Goal: Transaction & Acquisition: Book appointment/travel/reservation

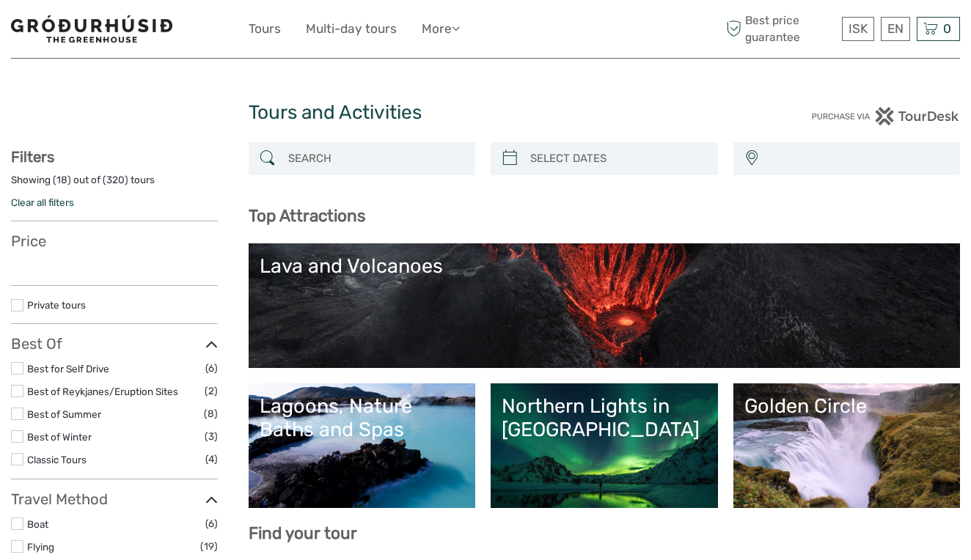
select select
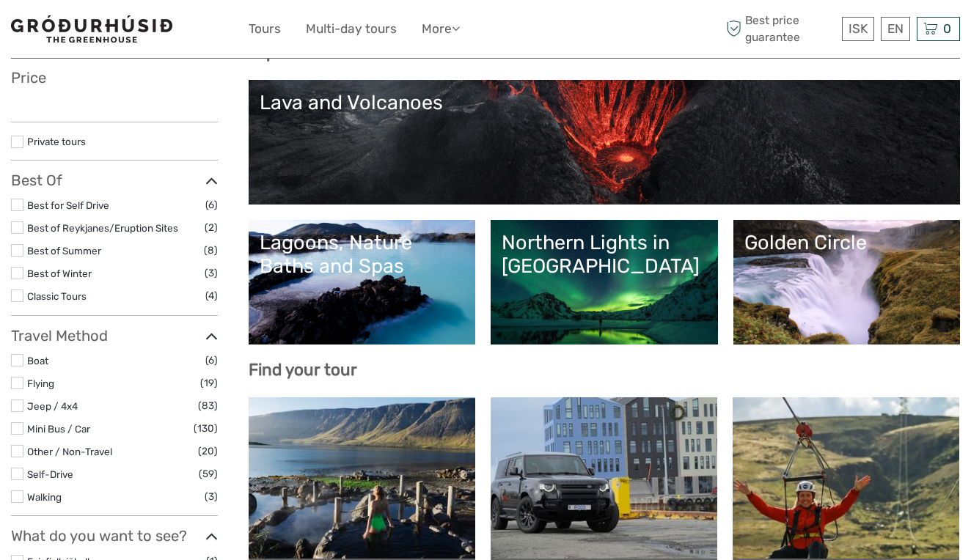
scroll to position [176, 0]
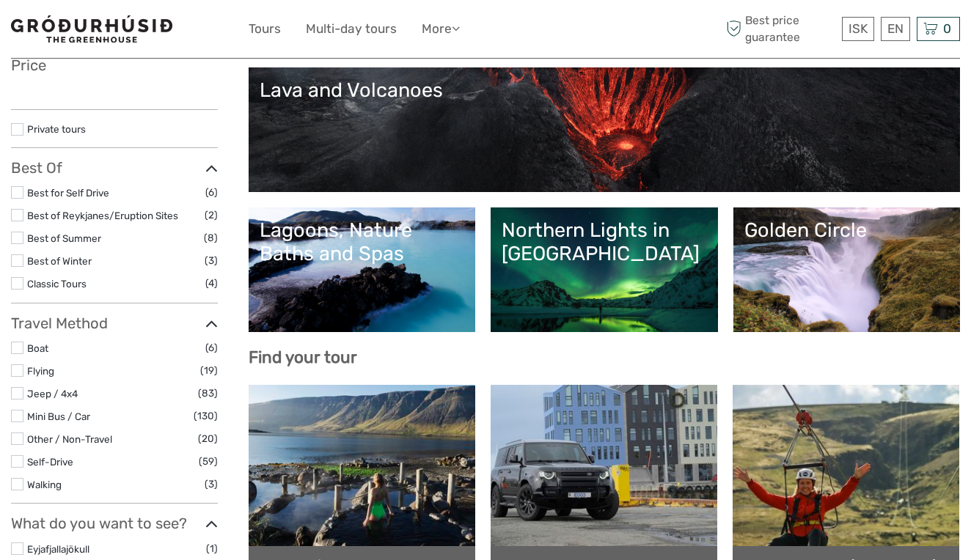
select select
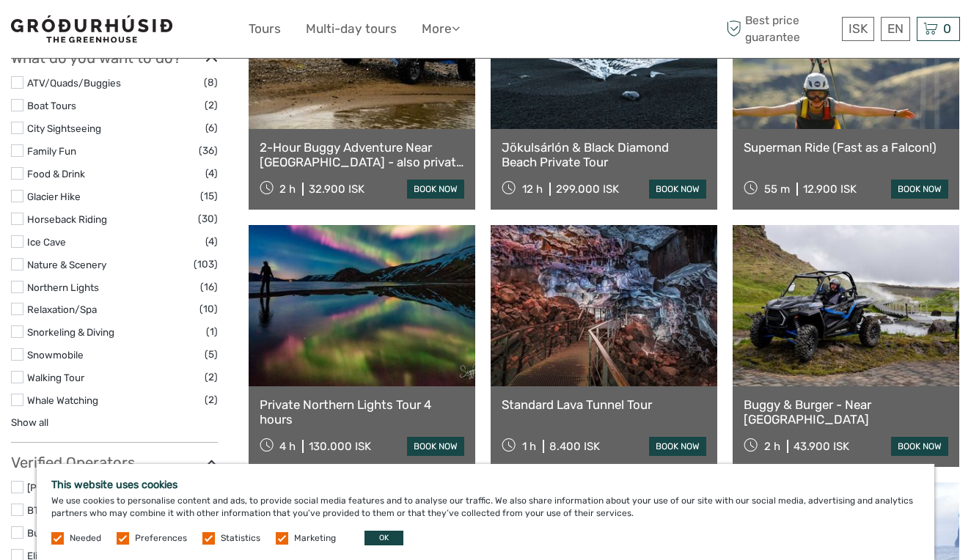
scroll to position [1109, 0]
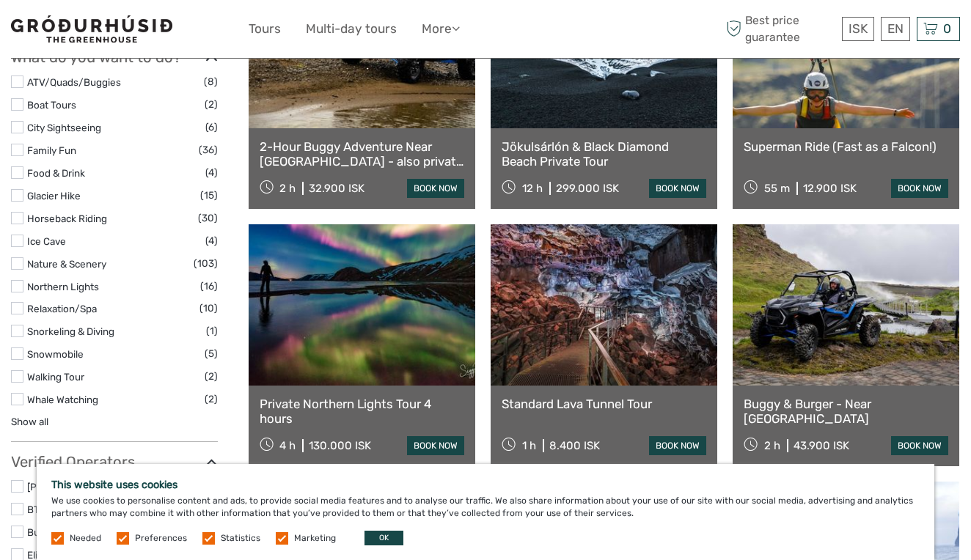
click at [17, 189] on label at bounding box center [17, 195] width 12 height 12
click at [0, 0] on input "checkbox" at bounding box center [0, 0] width 0 height 0
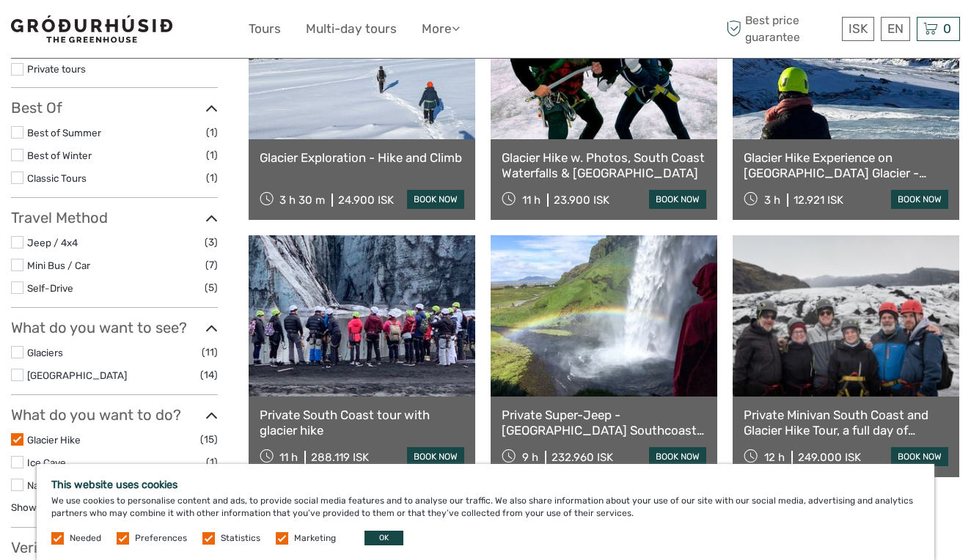
scroll to position [224, 0]
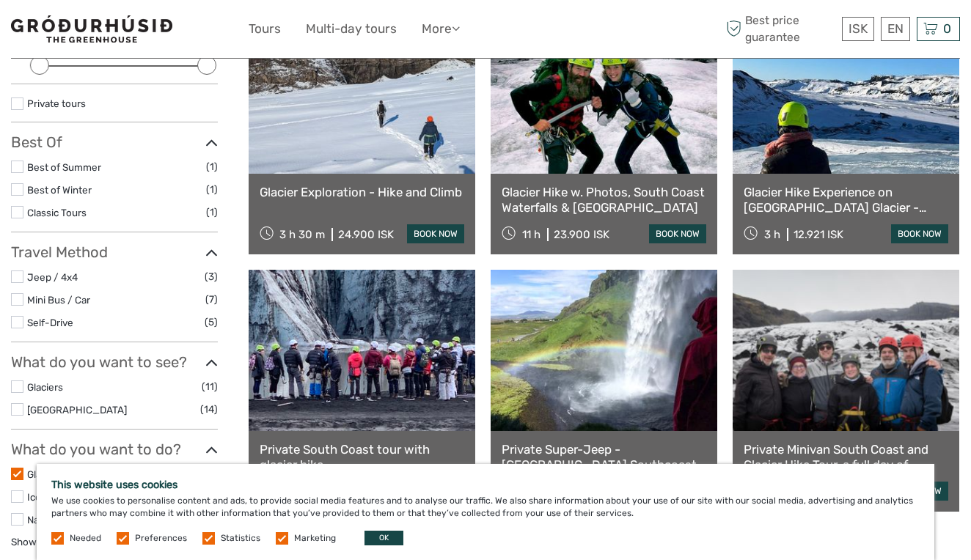
click at [382, 193] on link "Glacier Exploration - Hike and Climb" at bounding box center [362, 192] width 205 height 15
click at [815, 208] on link "Glacier Hike Experience on [GEOGRAPHIC_DATA] Glacier - Meet on location" at bounding box center [845, 200] width 205 height 30
click at [340, 199] on link "Glacier Exploration - Hike and Climb" at bounding box center [362, 192] width 205 height 15
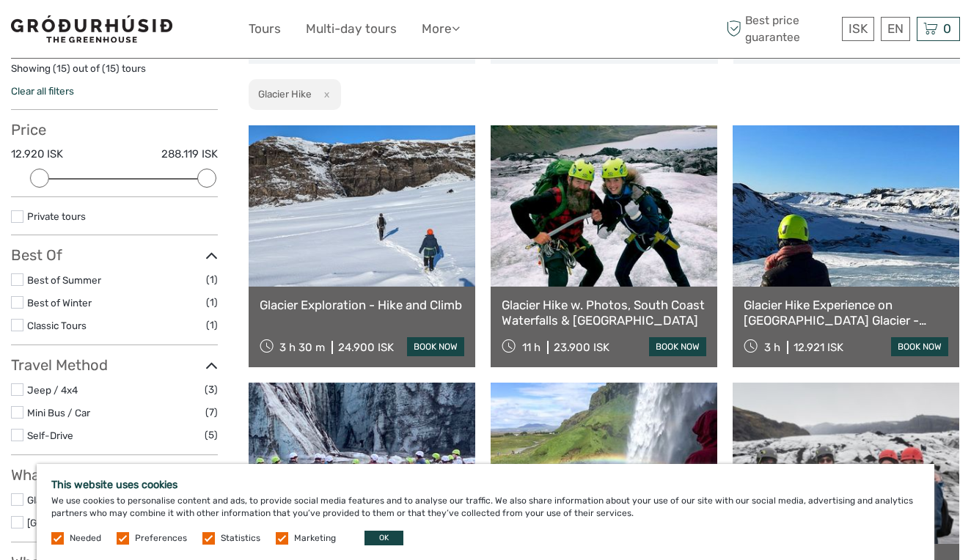
scroll to position [109, 0]
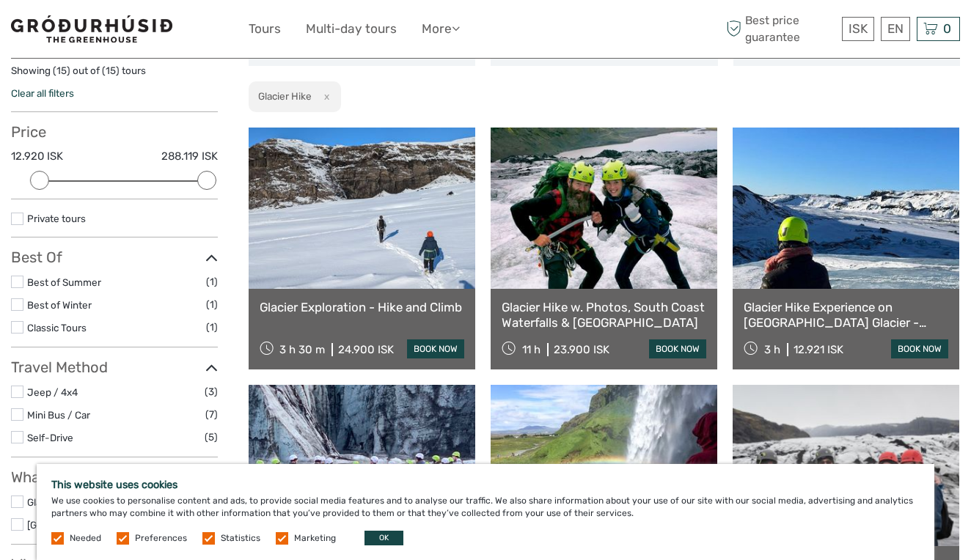
click at [345, 315] on link "Glacier Exploration - Hike and Climb" at bounding box center [362, 307] width 205 height 15
click at [805, 328] on link "Glacier Hike Experience on [GEOGRAPHIC_DATA] Glacier - Meet on location" at bounding box center [845, 315] width 205 height 30
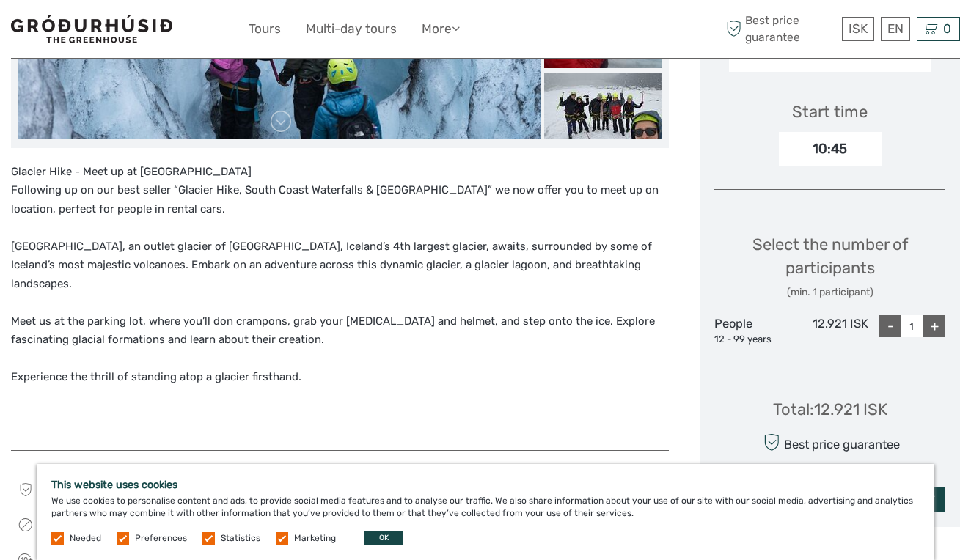
scroll to position [488, 0]
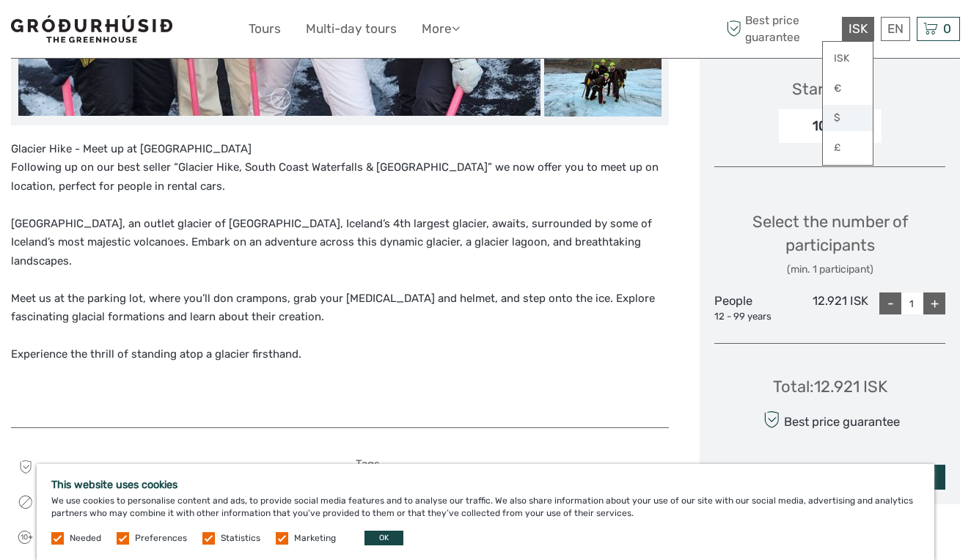
click at [841, 118] on link "$" at bounding box center [848, 118] width 50 height 26
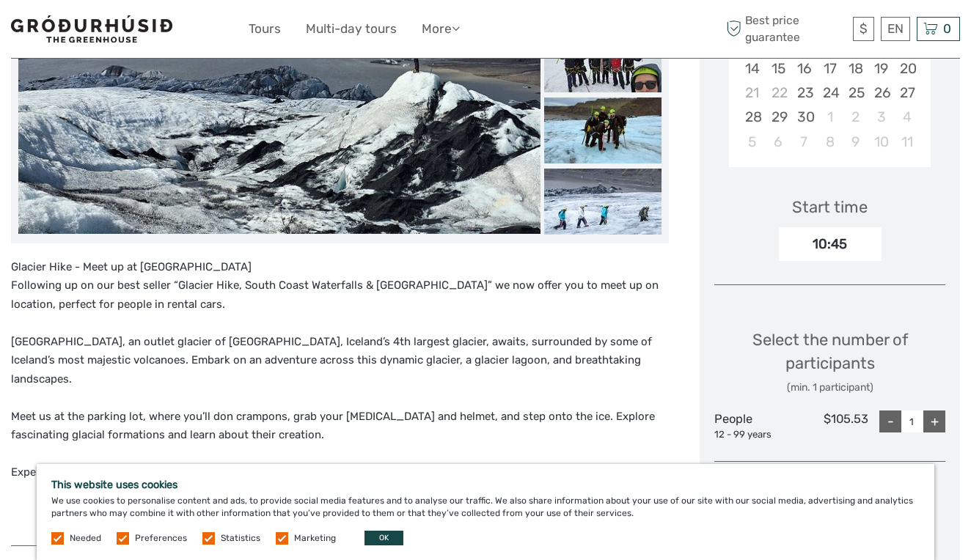
scroll to position [370, 0]
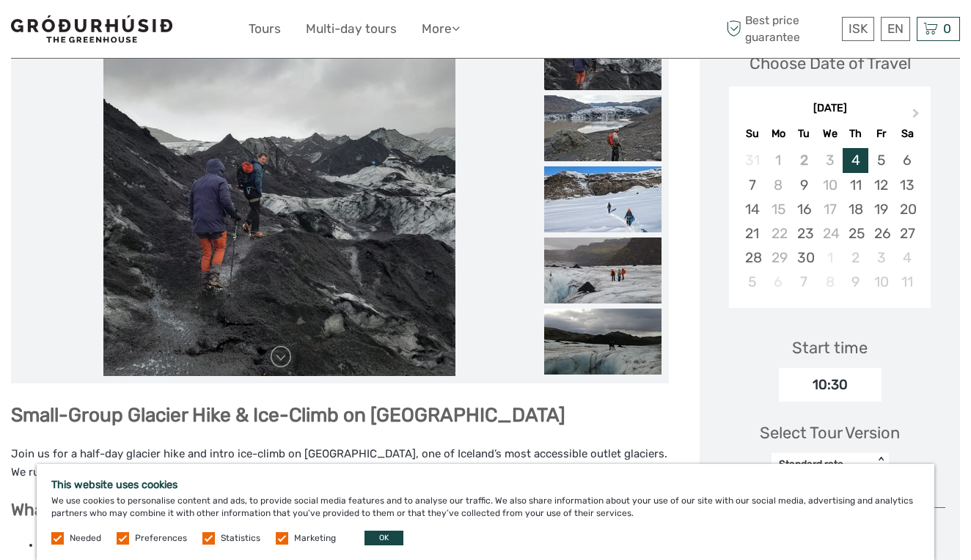
scroll to position [115, 0]
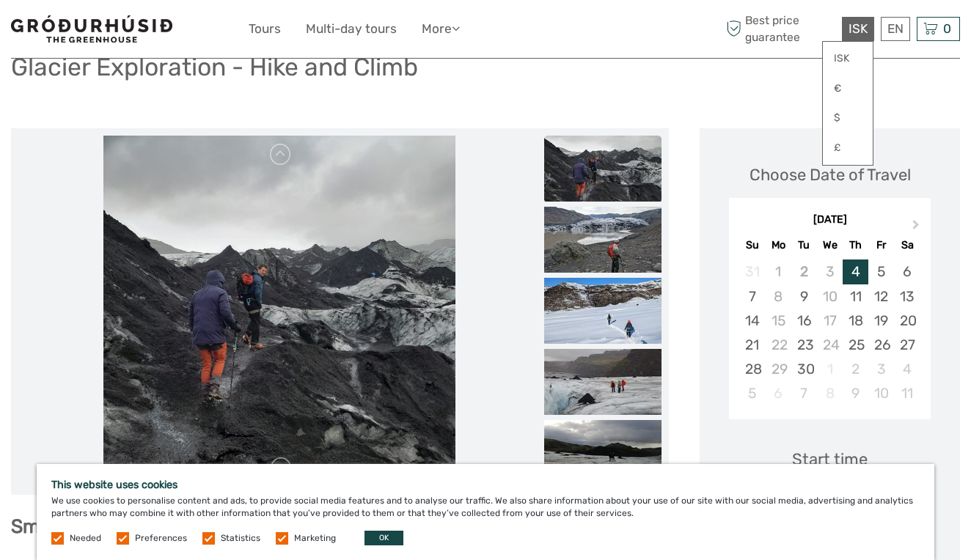
click at [857, 29] on span "ISK" at bounding box center [857, 28] width 19 height 15
click at [839, 118] on link "$" at bounding box center [848, 118] width 50 height 26
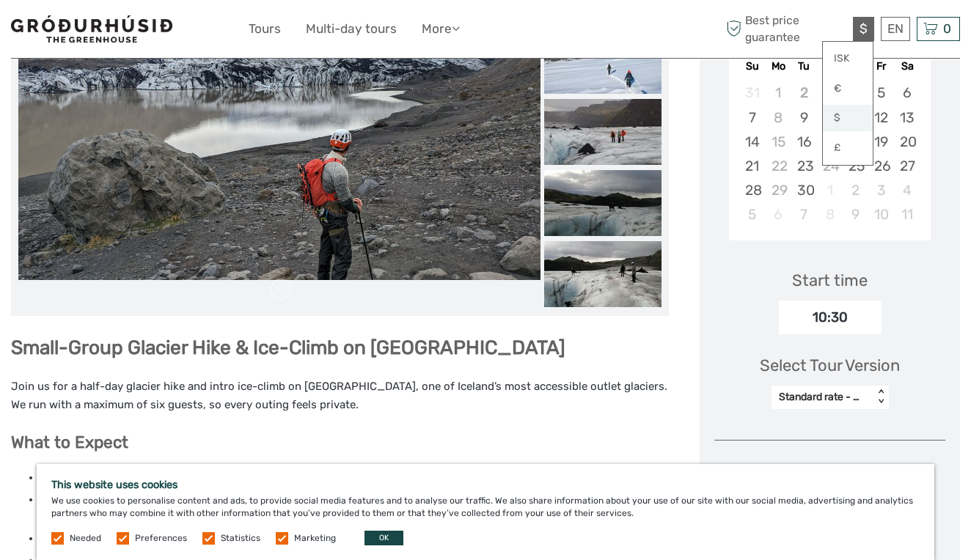
scroll to position [285, 0]
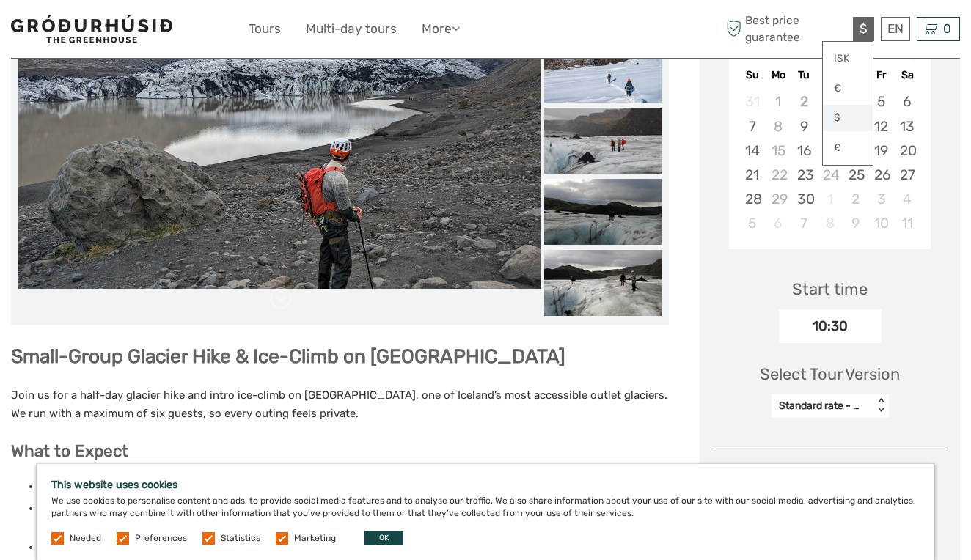
click at [839, 122] on link "$" at bounding box center [848, 118] width 50 height 26
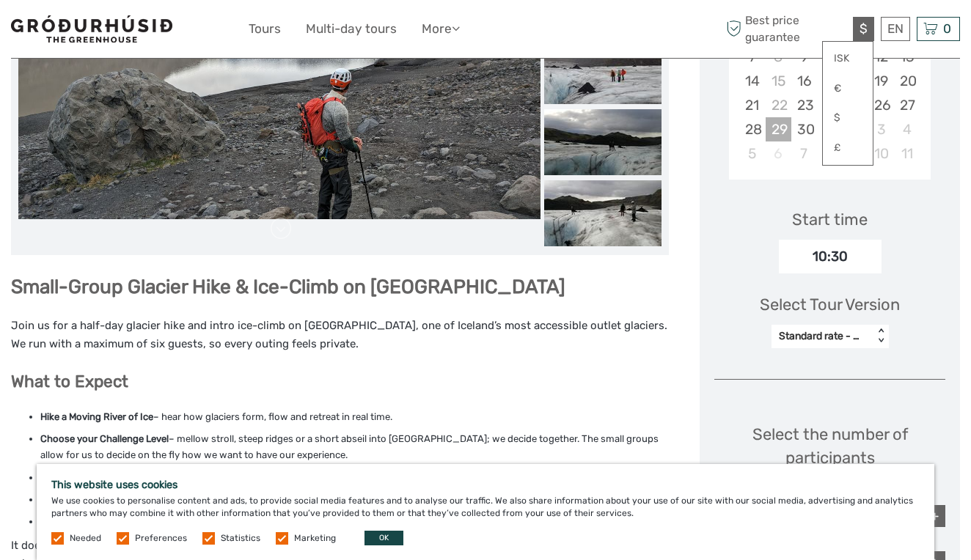
scroll to position [400, 0]
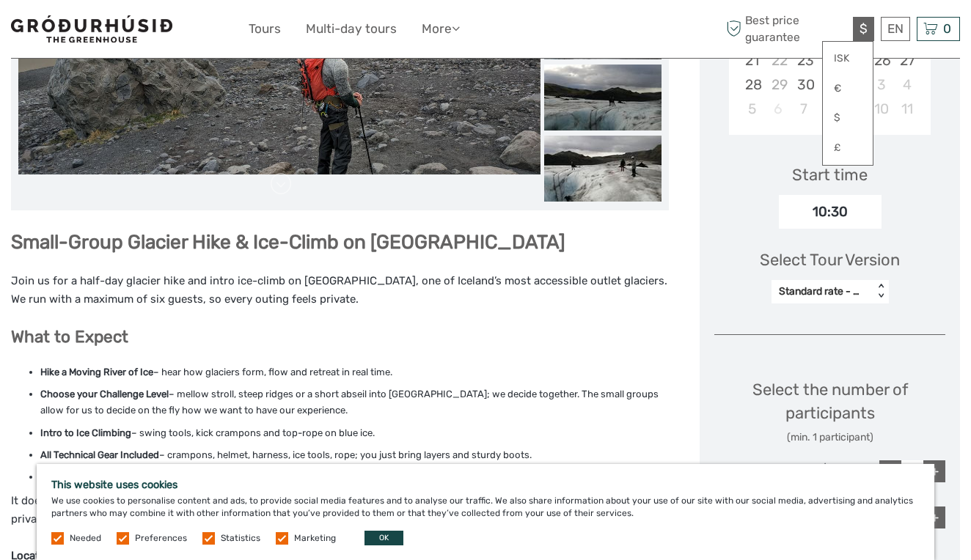
click at [370, 545] on button "OK" at bounding box center [383, 538] width 39 height 15
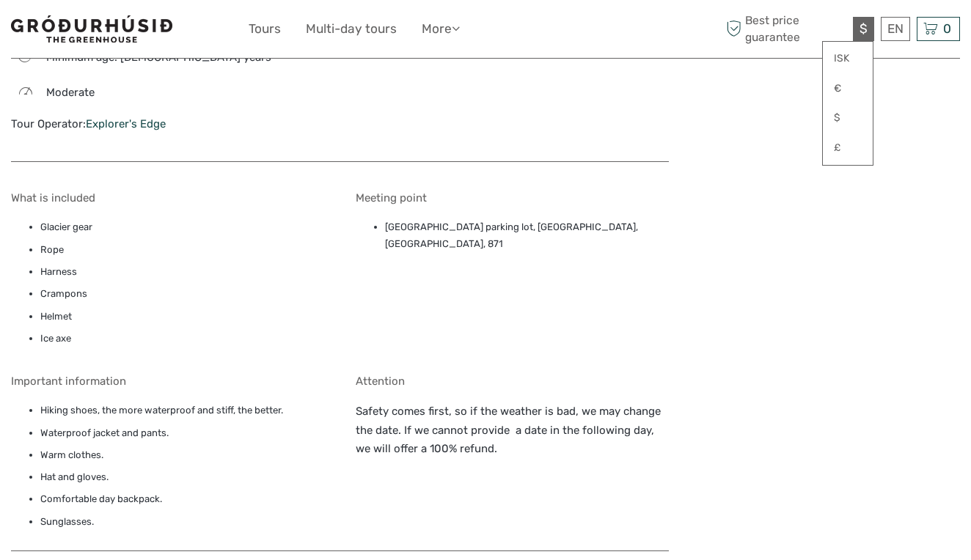
scroll to position [1346, 0]
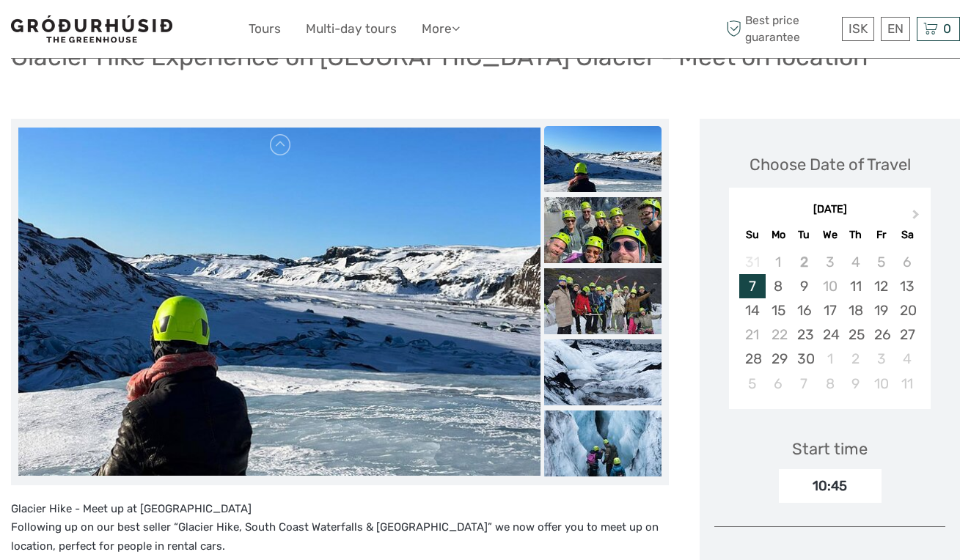
scroll to position [134, 0]
